Goal: Transaction & Acquisition: Purchase product/service

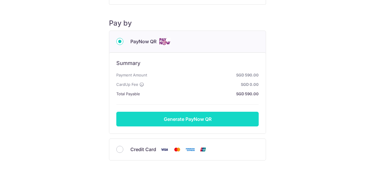
click at [189, 119] on button "Generate PayNow QR" at bounding box center [187, 118] width 143 height 15
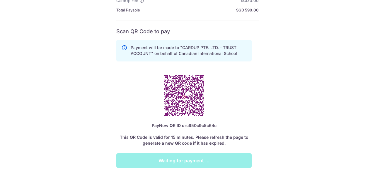
scroll to position [147, 0]
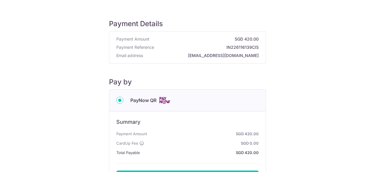
scroll to position [88, 0]
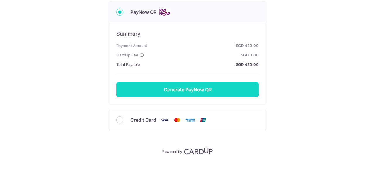
click at [189, 90] on button "Generate PayNow QR" at bounding box center [187, 89] width 143 height 15
